Goal: Task Accomplishment & Management: Manage account settings

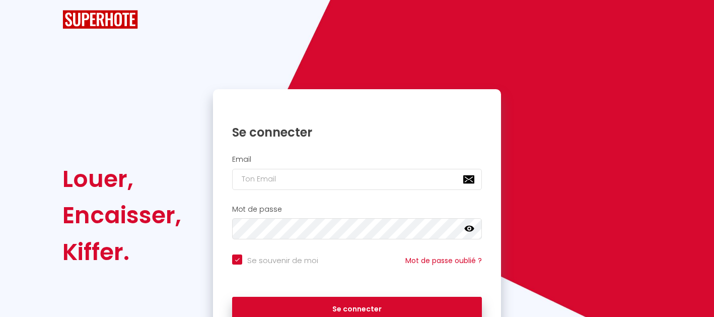
checkbox input "true"
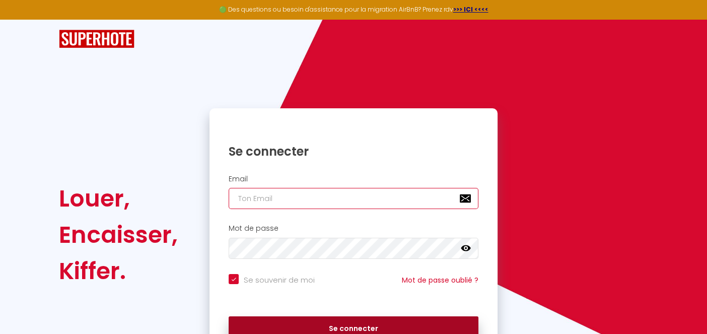
type input "[PERSON_NAME][EMAIL_ADDRESS][DOMAIN_NAME]"
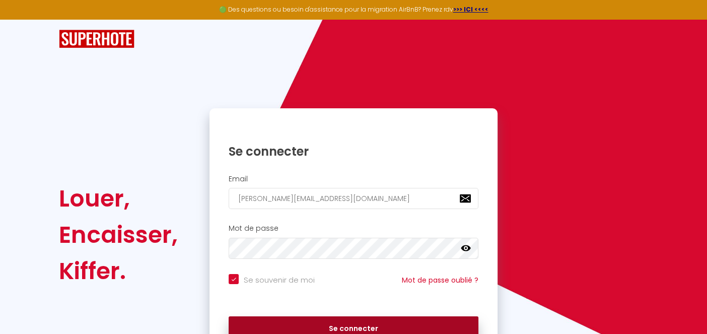
click at [331, 316] on button "Se connecter" at bounding box center [354, 328] width 250 height 25
checkbox input "true"
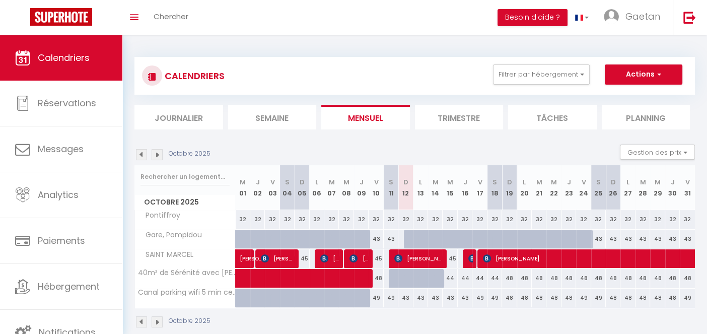
scroll to position [35, 0]
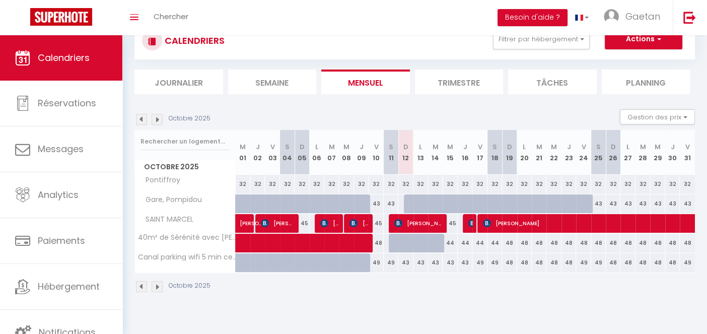
click at [380, 260] on div "49" at bounding box center [376, 262] width 15 height 19
type input "49"
type input "Ven 10 Octobre 2025"
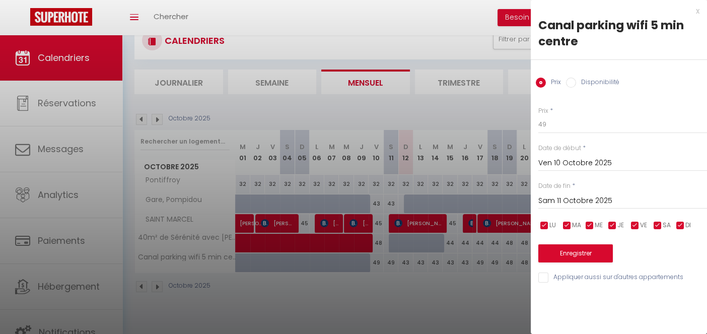
click at [581, 199] on input "Sam 11 Octobre 2025" at bounding box center [622, 200] width 169 height 13
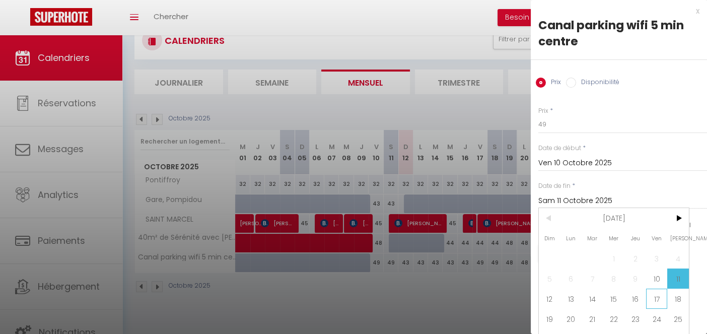
scroll to position [22, 0]
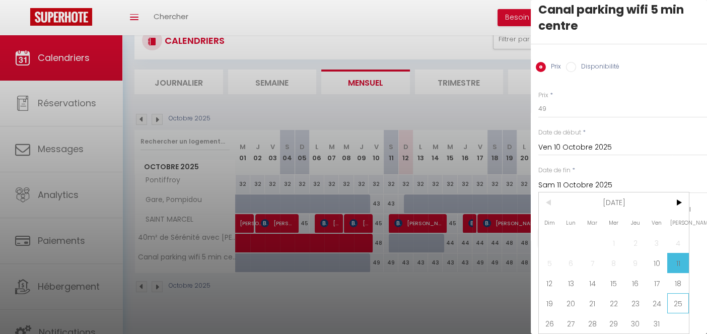
click at [674, 293] on span "25" at bounding box center [678, 303] width 22 height 20
type input "Sam 25 Octobre 2025"
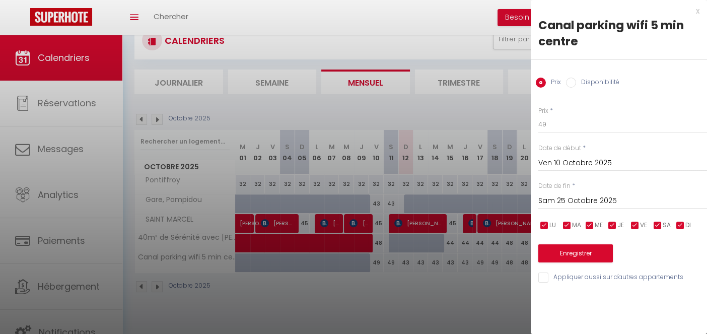
scroll to position [0, 0]
click at [555, 121] on input "49" at bounding box center [622, 124] width 169 height 18
type input "44"
click at [568, 249] on button "Enregistrer" at bounding box center [575, 253] width 75 height 18
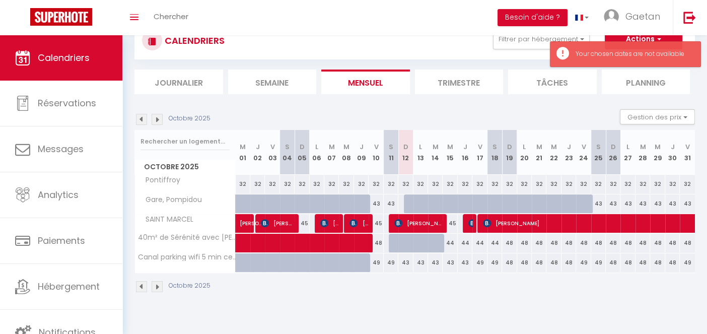
click at [378, 262] on div "49" at bounding box center [376, 262] width 15 height 19
type input "49"
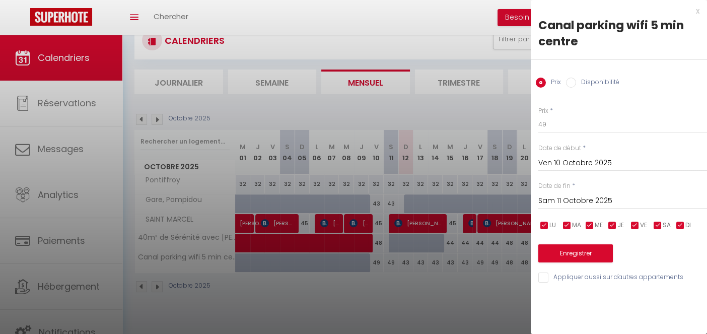
click at [602, 202] on input "Sam 11 Octobre 2025" at bounding box center [622, 200] width 169 height 13
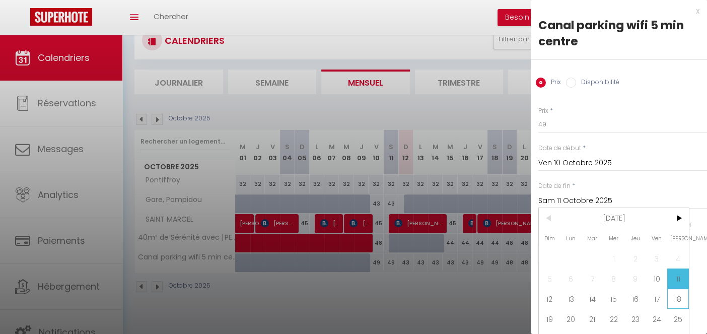
click at [678, 299] on span "18" at bounding box center [678, 298] width 22 height 20
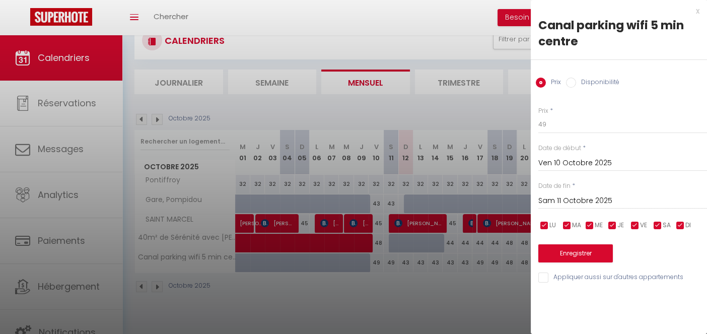
type input "Sam 18 Octobre 2025"
click at [553, 128] on input "49" at bounding box center [622, 124] width 169 height 18
type input "44"
click at [582, 252] on button "Enregistrer" at bounding box center [575, 253] width 75 height 18
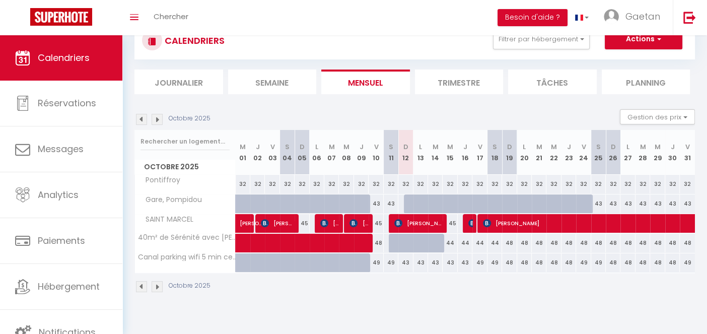
click at [419, 262] on div "43" at bounding box center [420, 262] width 15 height 19
type input "43"
type input "Lun 13 Octobre 2025"
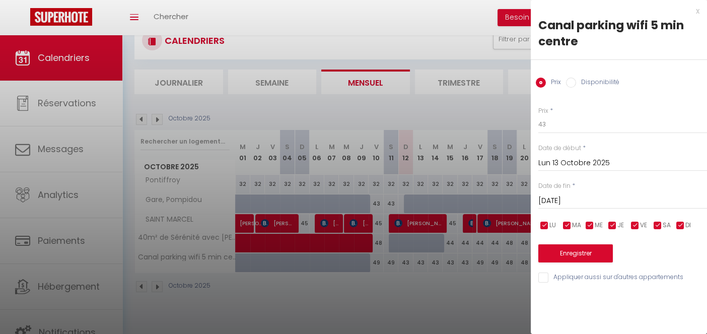
click at [582, 197] on input "[DATE]" at bounding box center [622, 200] width 169 height 13
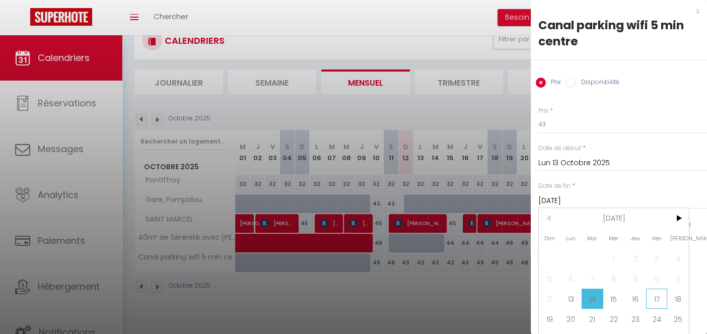
scroll to position [22, 0]
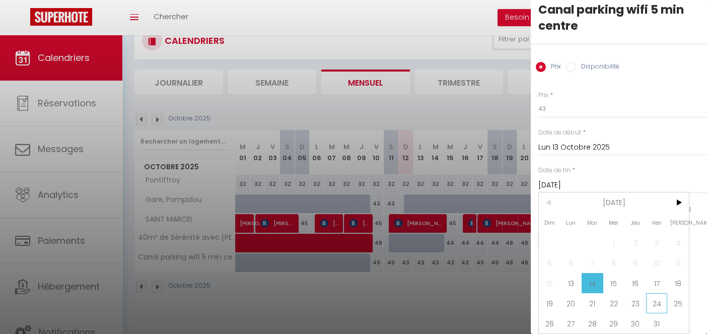
click at [657, 295] on span "24" at bounding box center [657, 303] width 22 height 20
type input "Ven 24 Octobre 2025"
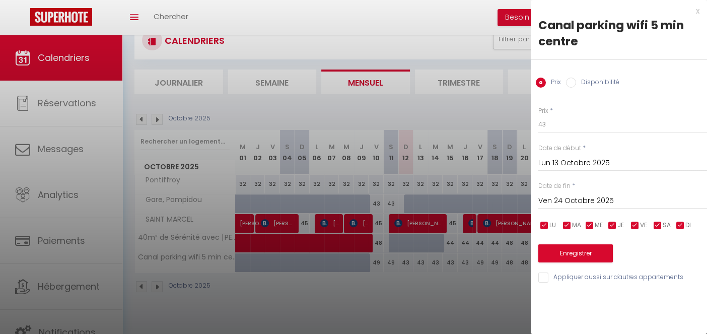
scroll to position [0, 0]
click at [562, 125] on input "43" at bounding box center [622, 124] width 169 height 18
click at [587, 254] on button "Enregistrer" at bounding box center [575, 253] width 75 height 18
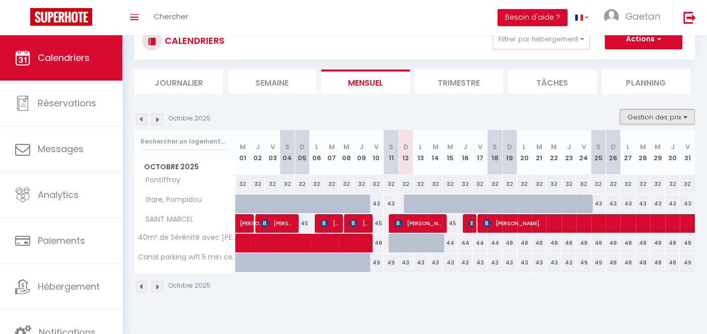
click at [681, 115] on button "Gestion des prix" at bounding box center [657, 116] width 75 height 15
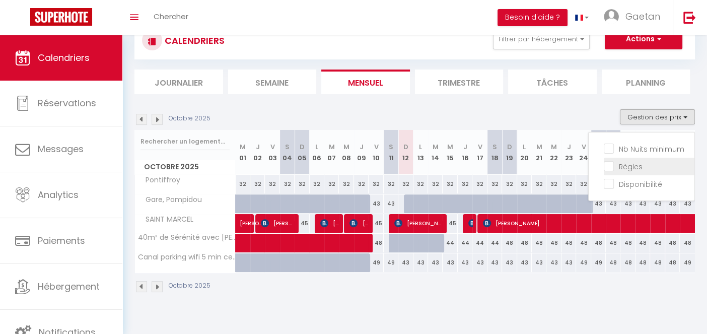
click at [610, 167] on input "Règles" at bounding box center [649, 166] width 91 height 10
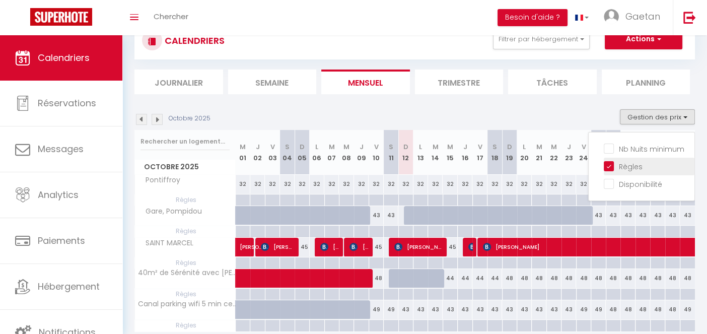
click at [610, 167] on input "Règles" at bounding box center [649, 166] width 91 height 10
checkbox input "false"
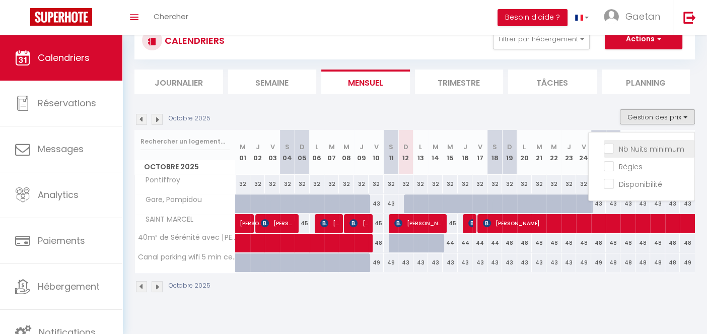
click at [611, 150] on input "Nb Nuits minimum" at bounding box center [649, 148] width 91 height 10
checkbox input "true"
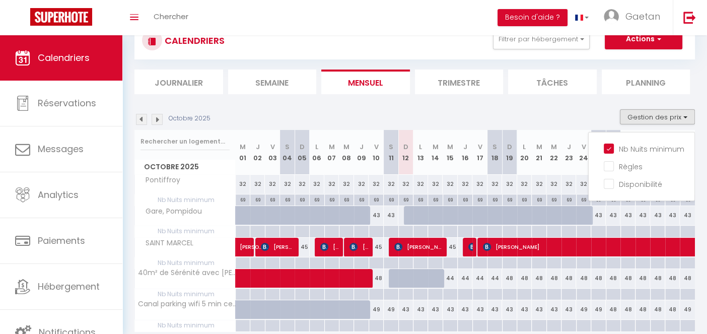
click at [523, 283] on div "48" at bounding box center [524, 278] width 15 height 19
type input "48"
type input "Lun 20 Octobre 2025"
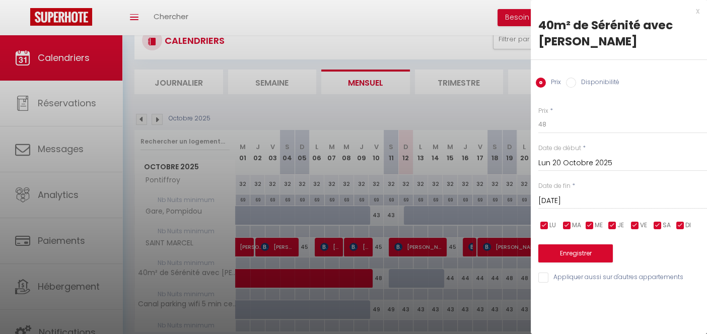
click at [620, 198] on input "[DATE]" at bounding box center [622, 200] width 169 height 13
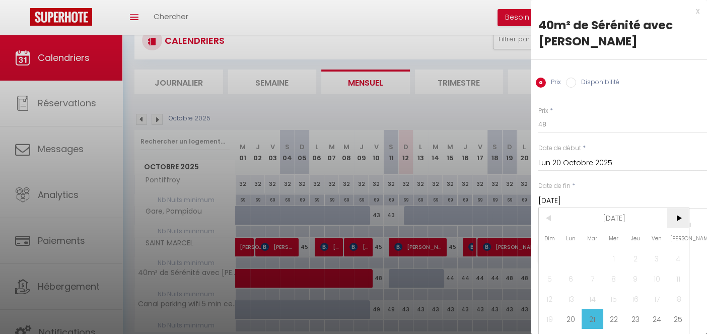
click at [677, 217] on span ">" at bounding box center [678, 218] width 22 height 20
click at [558, 216] on span "<" at bounding box center [550, 218] width 22 height 20
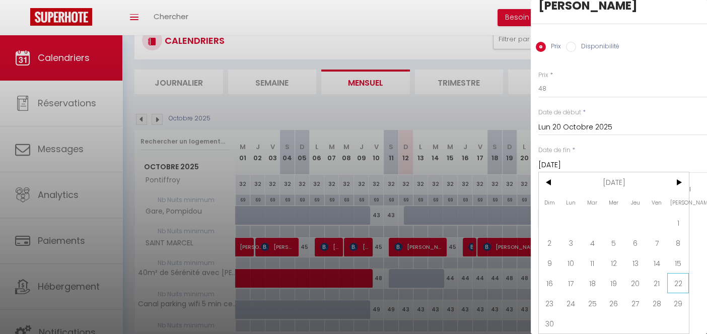
scroll to position [41, 0]
click at [551, 315] on span "30" at bounding box center [550, 323] width 22 height 20
type input "Dim 30 Novembre 2025"
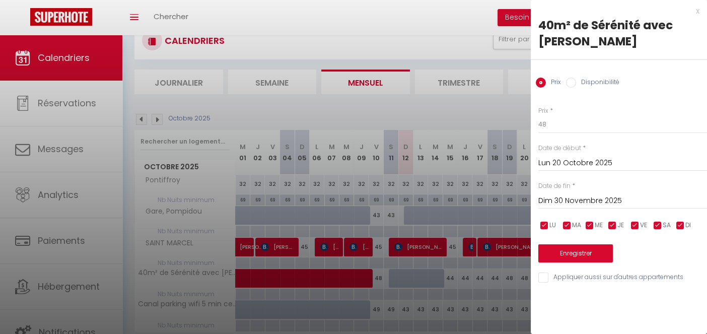
scroll to position [0, 0]
drag, startPoint x: 563, startPoint y: 123, endPoint x: 530, endPoint y: 122, distance: 33.2
click at [530, 122] on body "🟢 Des questions ou besoin d'assistance pour la migration AirBnB? Prenez rdv >>>…" at bounding box center [353, 187] width 707 height 374
type input "42"
click at [576, 253] on button "Enregistrer" at bounding box center [575, 253] width 75 height 18
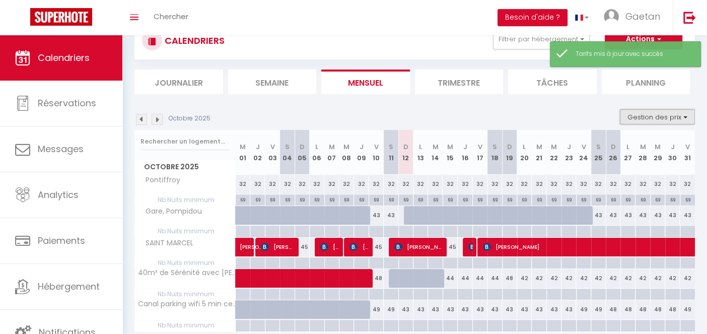
click at [677, 116] on button "Gestion des prix" at bounding box center [657, 116] width 75 height 15
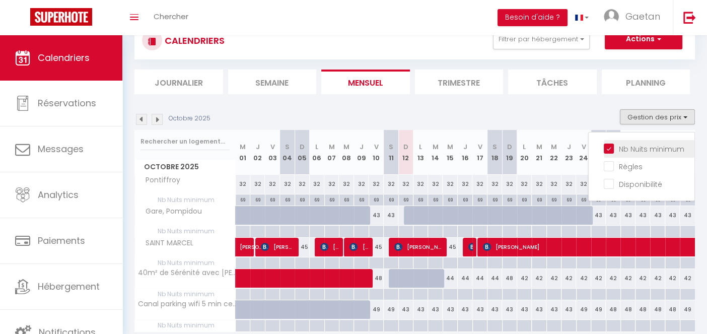
click at [618, 146] on input "Nb Nuits minimum" at bounding box center [649, 148] width 91 height 10
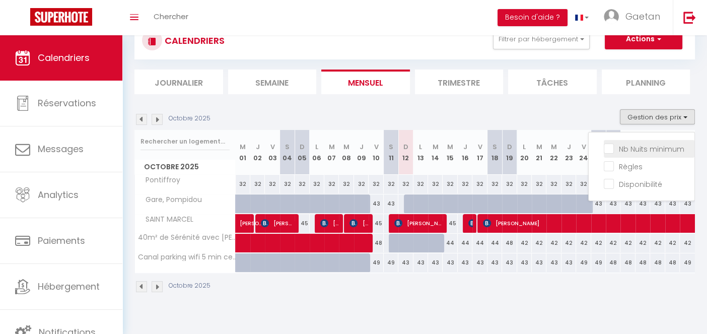
click at [618, 146] on input "Nb Nuits minimum" at bounding box center [649, 148] width 91 height 10
checkbox input "true"
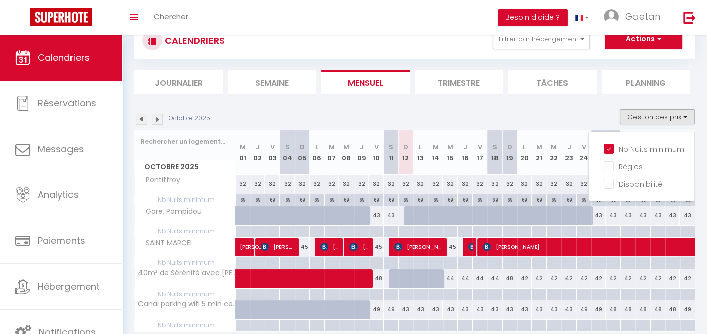
click at [520, 261] on div at bounding box center [524, 263] width 15 height 12
type input "Lun 20 Octobre 2025"
type input "[DATE]"
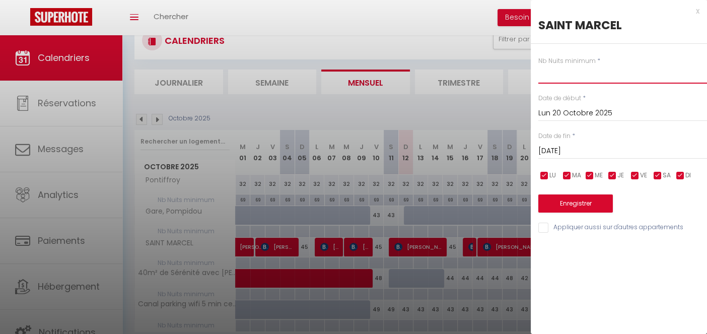
click at [593, 81] on input "text" at bounding box center [622, 74] width 169 height 18
type input "14"
click at [580, 148] on input "[DATE]" at bounding box center [622, 150] width 169 height 13
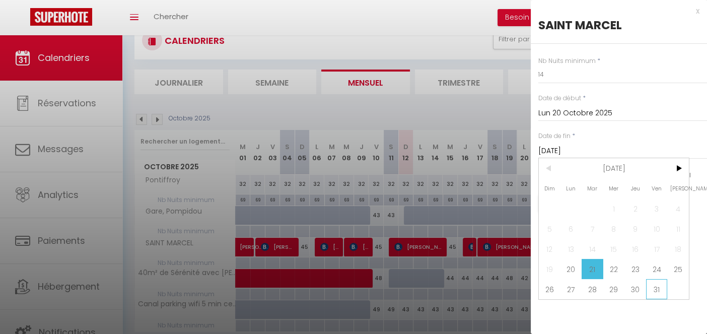
click at [653, 287] on span "31" at bounding box center [657, 289] width 22 height 20
type input "Ven 31 Octobre 2025"
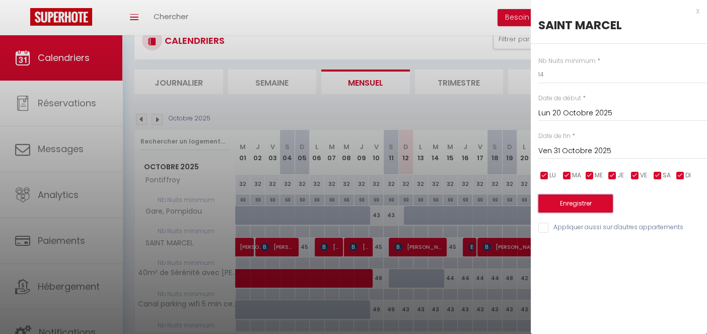
click at [582, 200] on button "Enregistrer" at bounding box center [575, 203] width 75 height 18
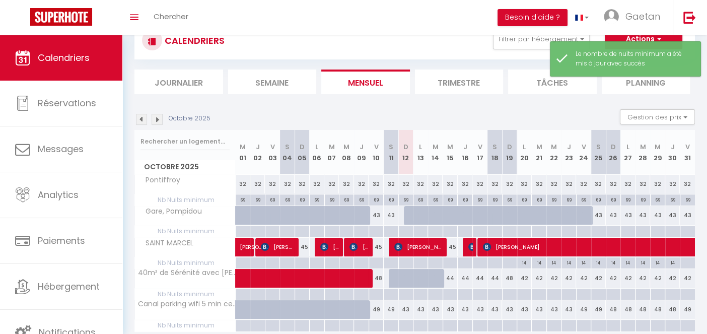
click at [524, 278] on div "42" at bounding box center [524, 278] width 15 height 19
type input "42"
type input "Lun 20 Octobre 2025"
type input "[DATE]"
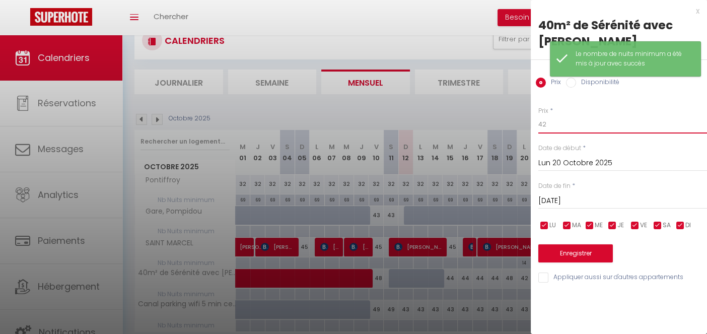
drag, startPoint x: 555, startPoint y: 119, endPoint x: 526, endPoint y: 121, distance: 29.3
click at [526, 121] on body "🟢 Des questions ou besoin d'assistance pour la migration AirBnB? Prenez rdv >>>…" at bounding box center [353, 187] width 707 height 374
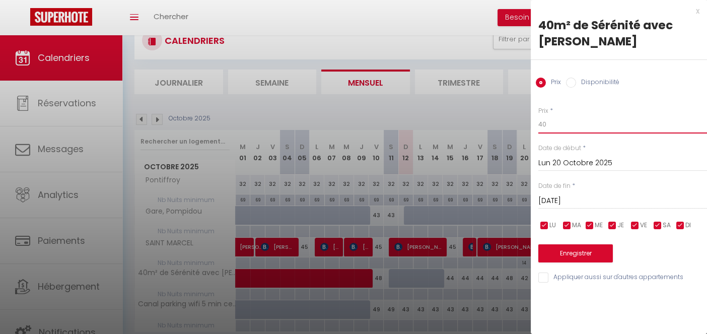
type input "40"
click at [591, 199] on input "[DATE]" at bounding box center [622, 200] width 169 height 13
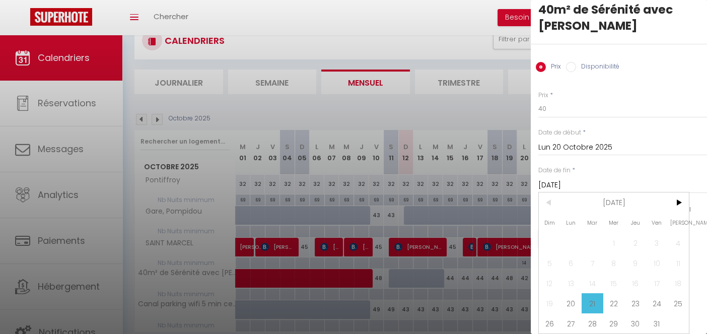
scroll to position [22, 0]
click at [651, 315] on span "31" at bounding box center [657, 323] width 22 height 20
type input "Ven 31 Octobre 2025"
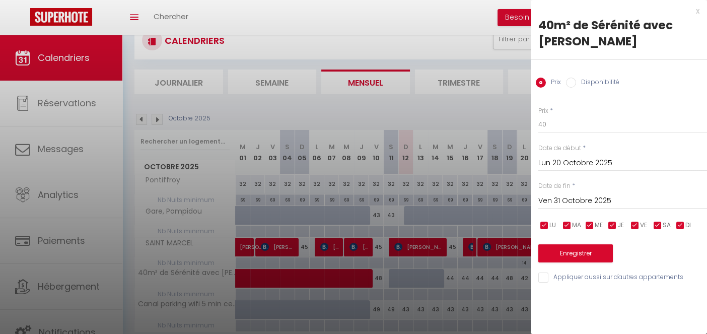
scroll to position [0, 0]
click at [588, 256] on button "Enregistrer" at bounding box center [575, 253] width 75 height 18
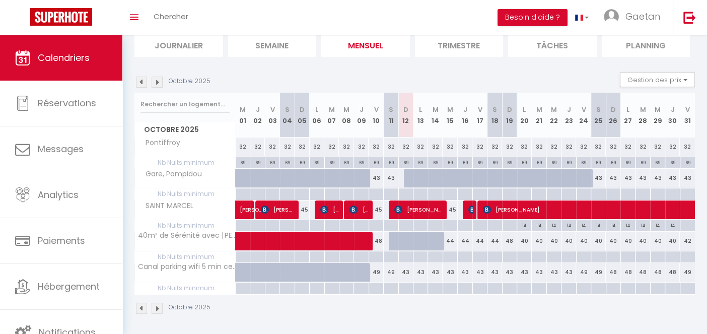
scroll to position [71, 0]
